Goal: Task Accomplishment & Management: Manage account settings

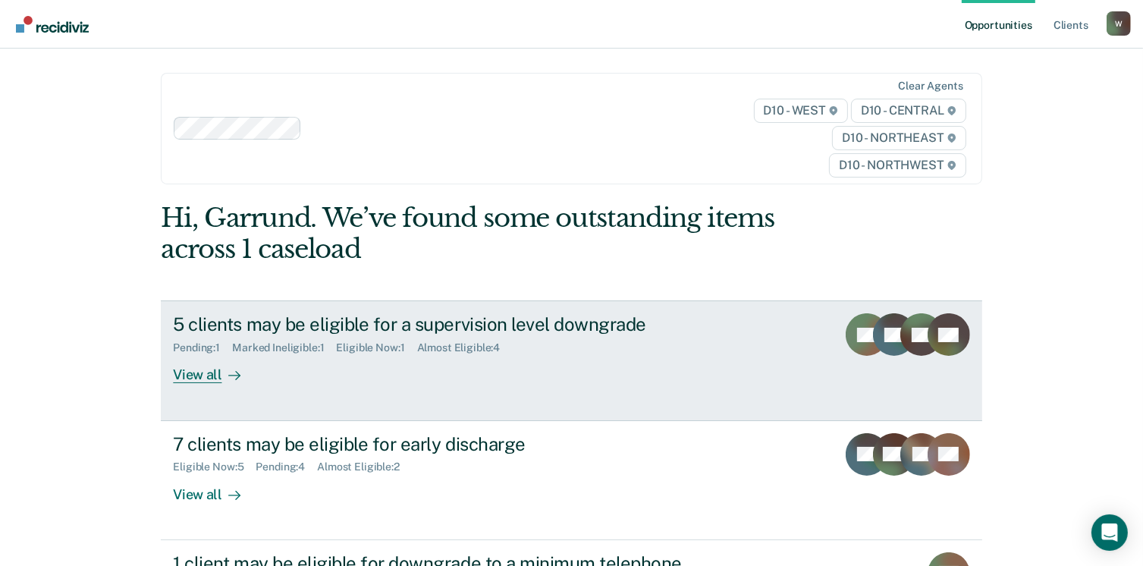
click at [185, 377] on div "View all" at bounding box center [215, 369] width 85 height 30
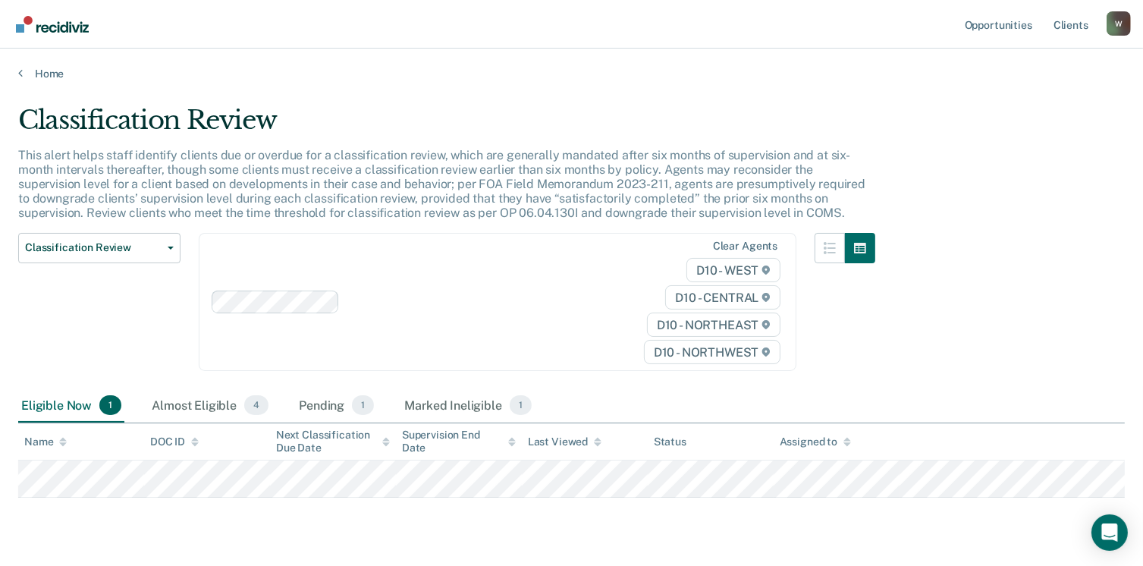
scroll to position [39, 0]
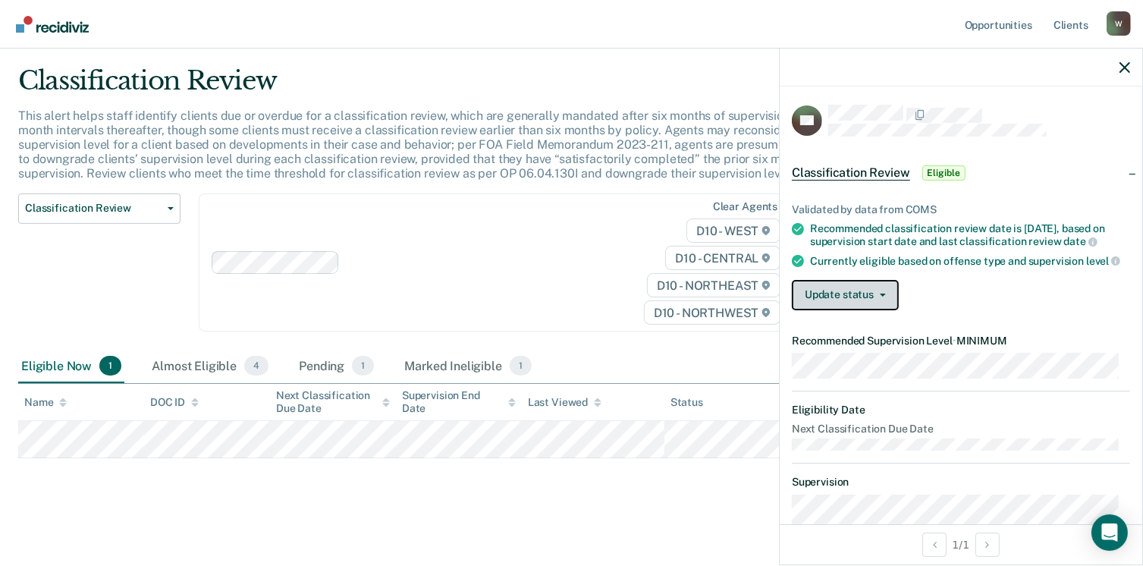
click at [884, 302] on button "Update status" at bounding box center [845, 295] width 107 height 30
click at [950, 279] on div "Validated by data from COMS Recommended classification review date is [DATE], b…" at bounding box center [961, 250] width 363 height 143
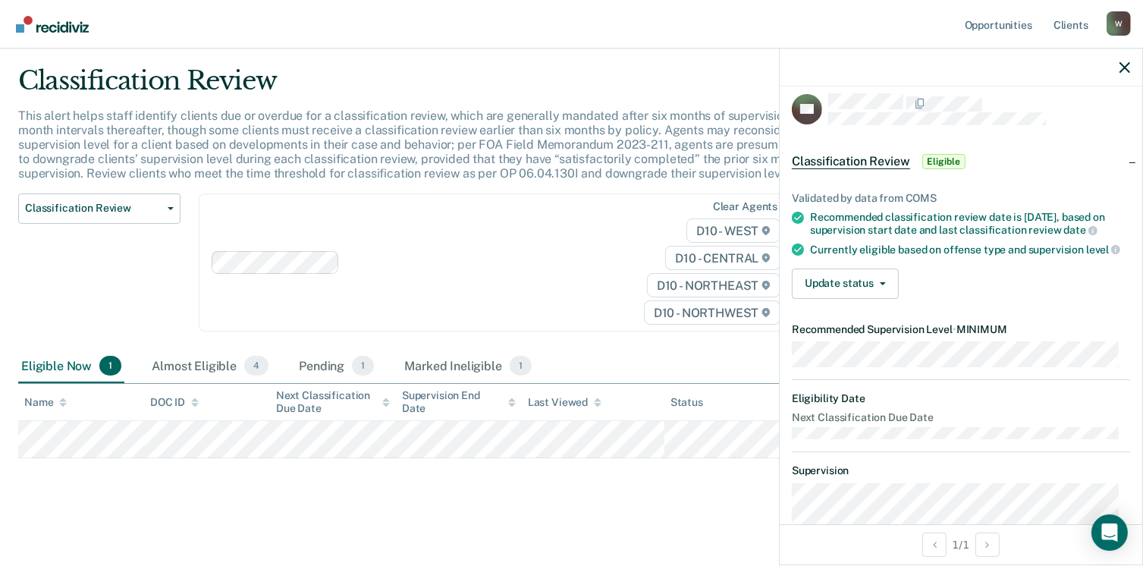
scroll to position [10, 0]
click at [867, 296] on button "Update status" at bounding box center [845, 285] width 107 height 30
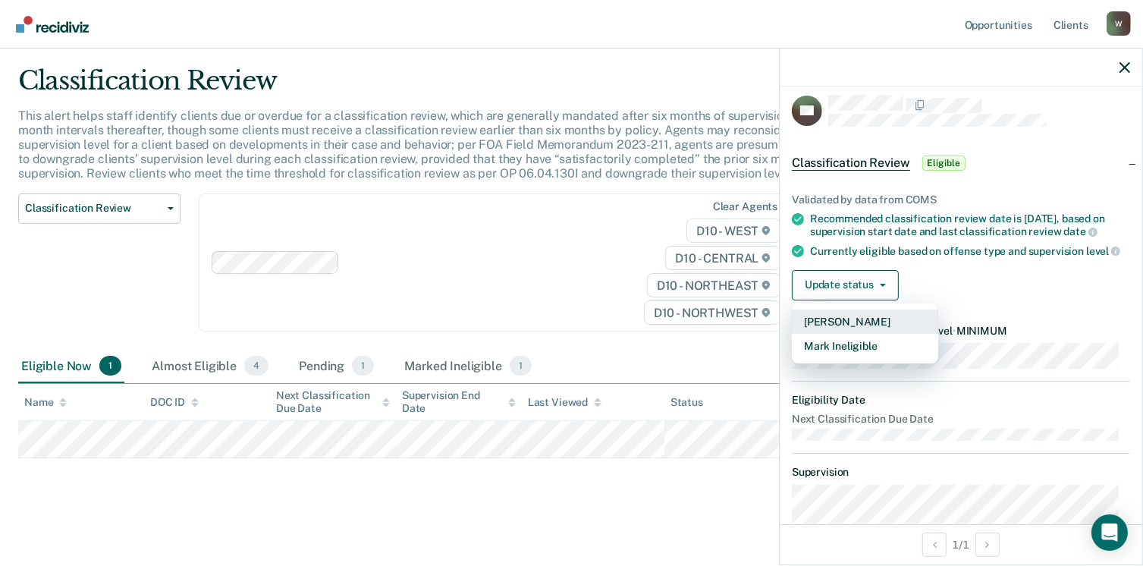
click at [875, 331] on button "[PERSON_NAME]" at bounding box center [865, 321] width 146 height 24
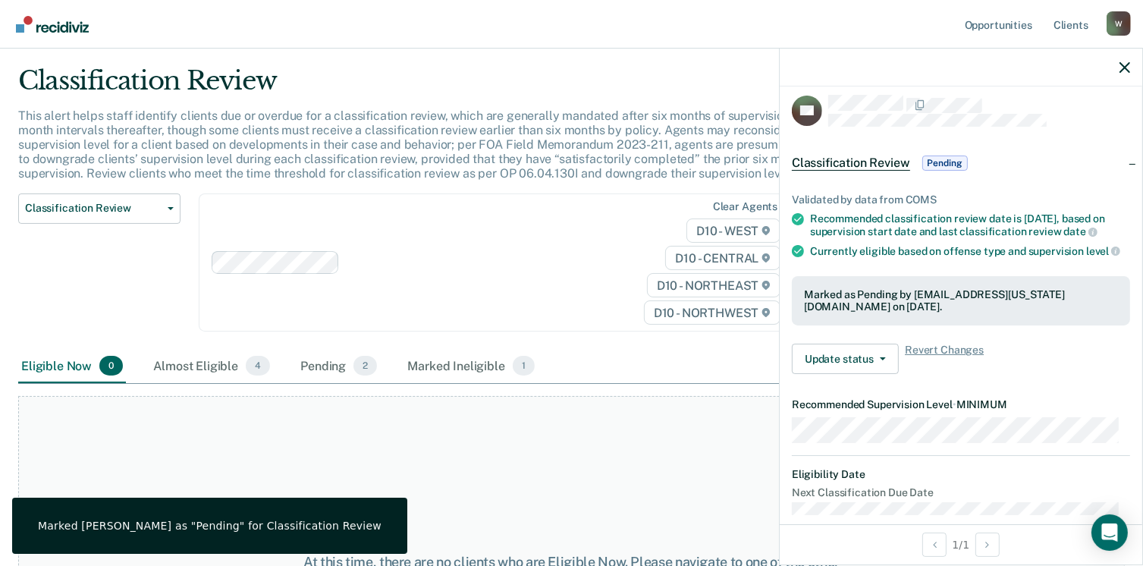
click at [1126, 74] on div at bounding box center [961, 68] width 363 height 38
click at [1122, 71] on icon "button" at bounding box center [1124, 67] width 11 height 11
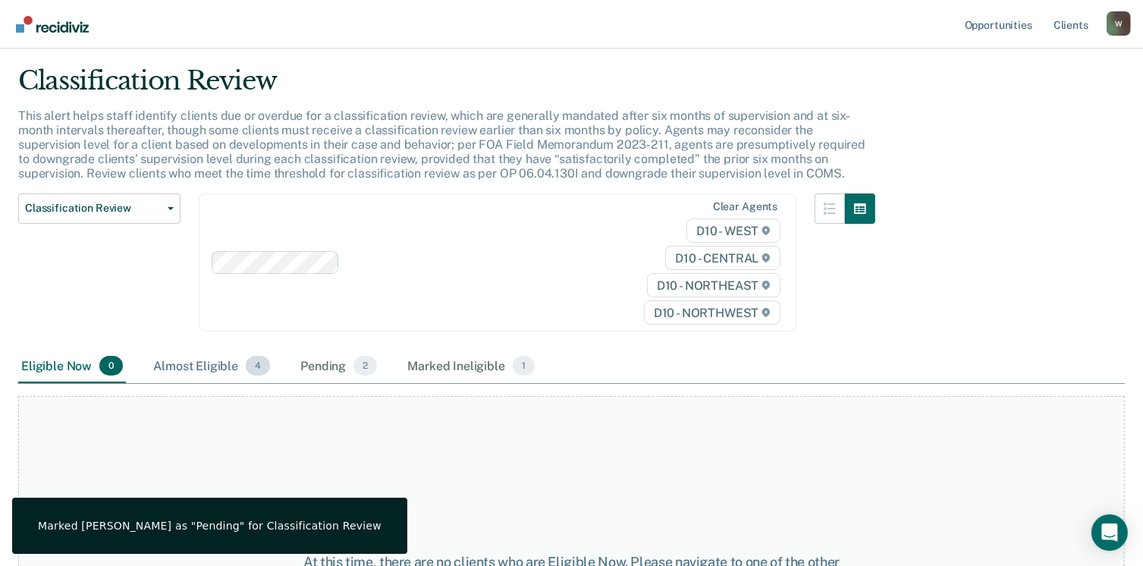
click at [228, 377] on div "Almost Eligible 4" at bounding box center [211, 366] width 123 height 33
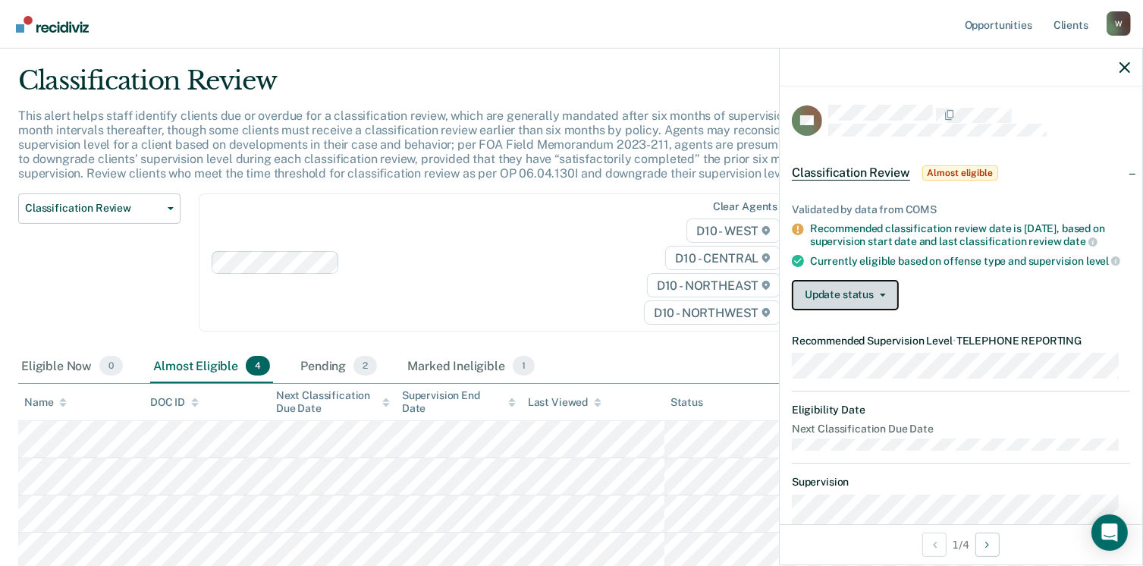
click at [892, 298] on button "Update status" at bounding box center [845, 295] width 107 height 30
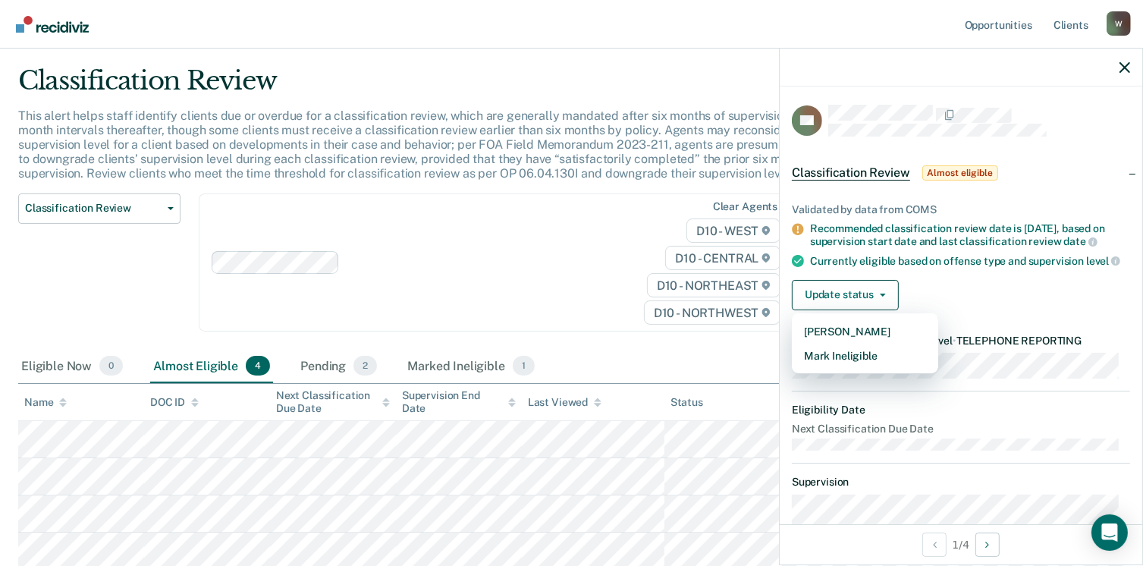
click at [946, 281] on div "Validated by data from COMS Recommended classification review date is [DATE], b…" at bounding box center [961, 250] width 363 height 143
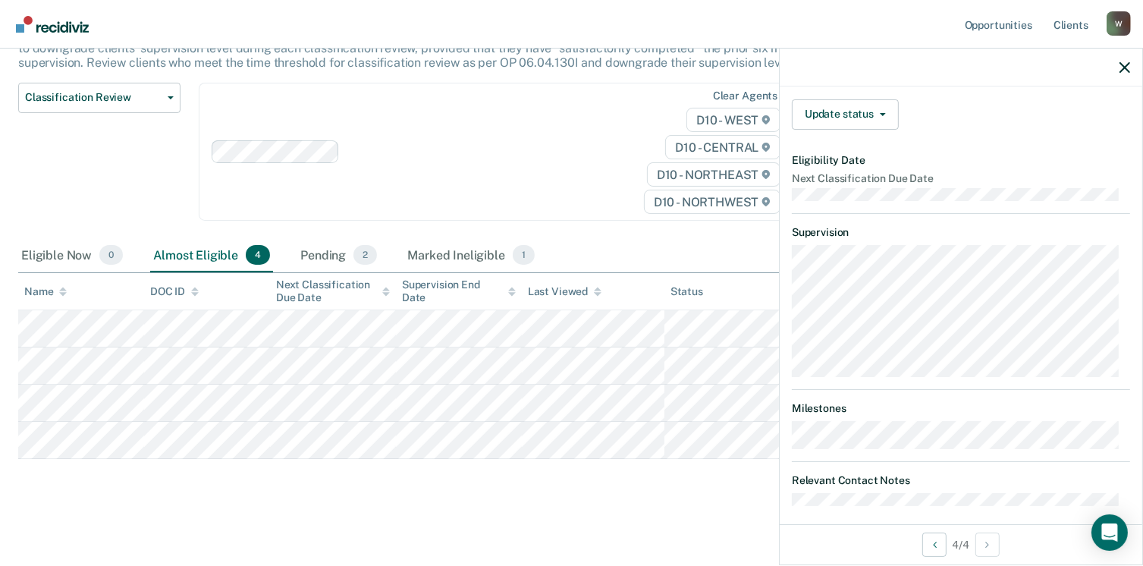
scroll to position [250, 0]
click at [334, 256] on div "Pending 2" at bounding box center [338, 255] width 83 height 33
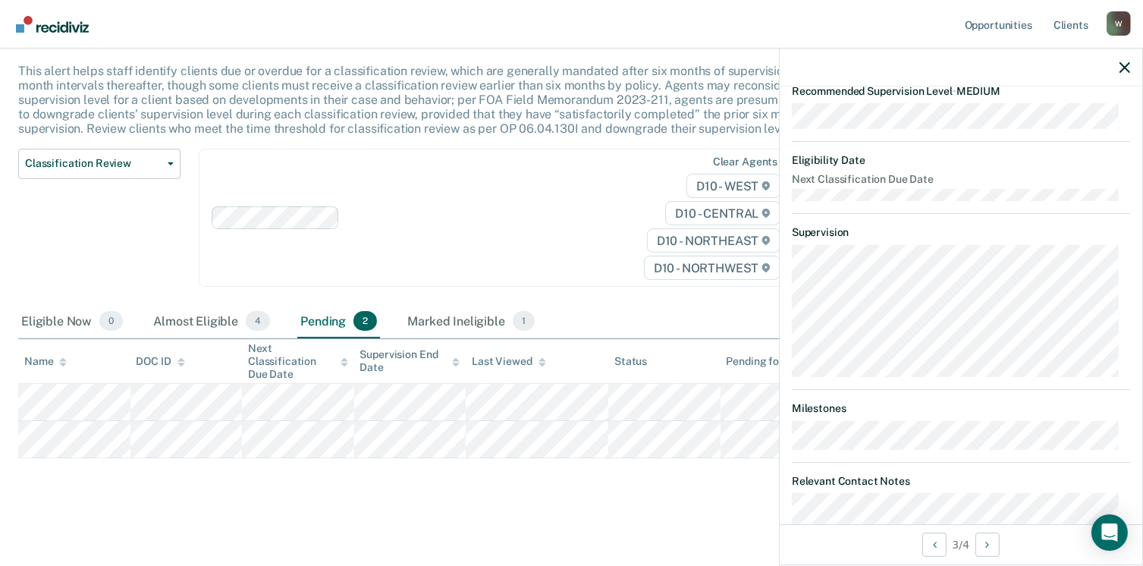
scroll to position [324, 0]
click at [466, 314] on div "Marked Ineligible 1" at bounding box center [470, 321] width 133 height 33
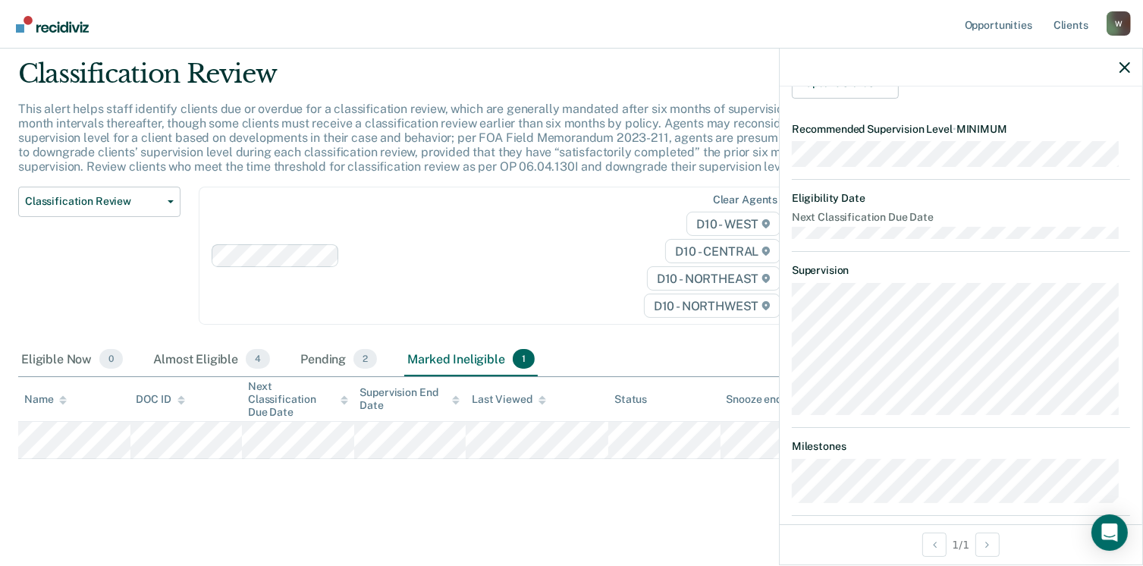
scroll to position [362, 0]
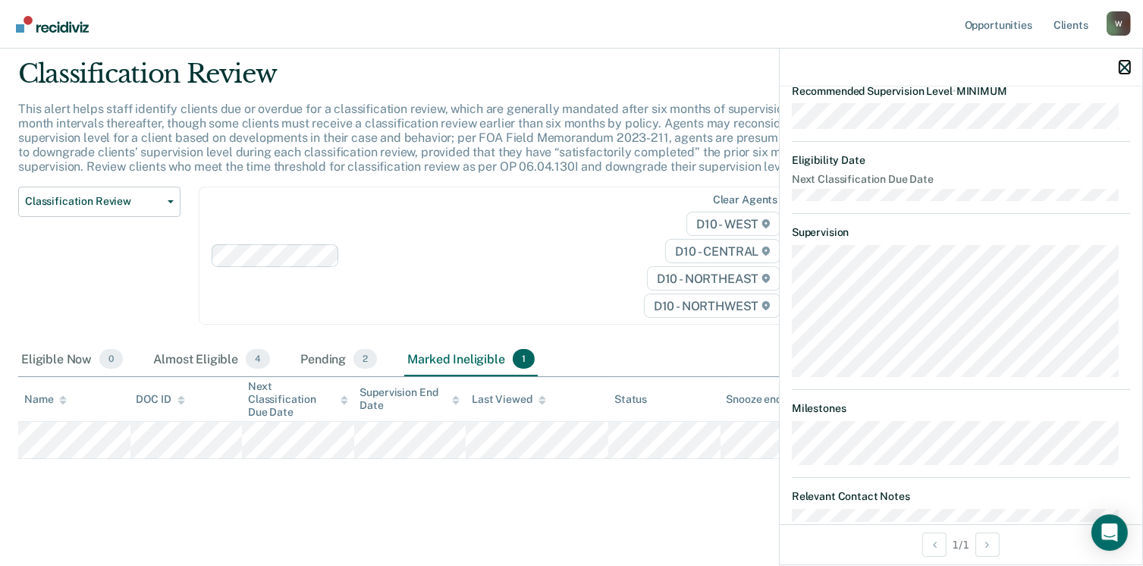
click at [1125, 64] on icon "button" at bounding box center [1124, 67] width 11 height 11
